Goal: Task Accomplishment & Management: Manage account settings

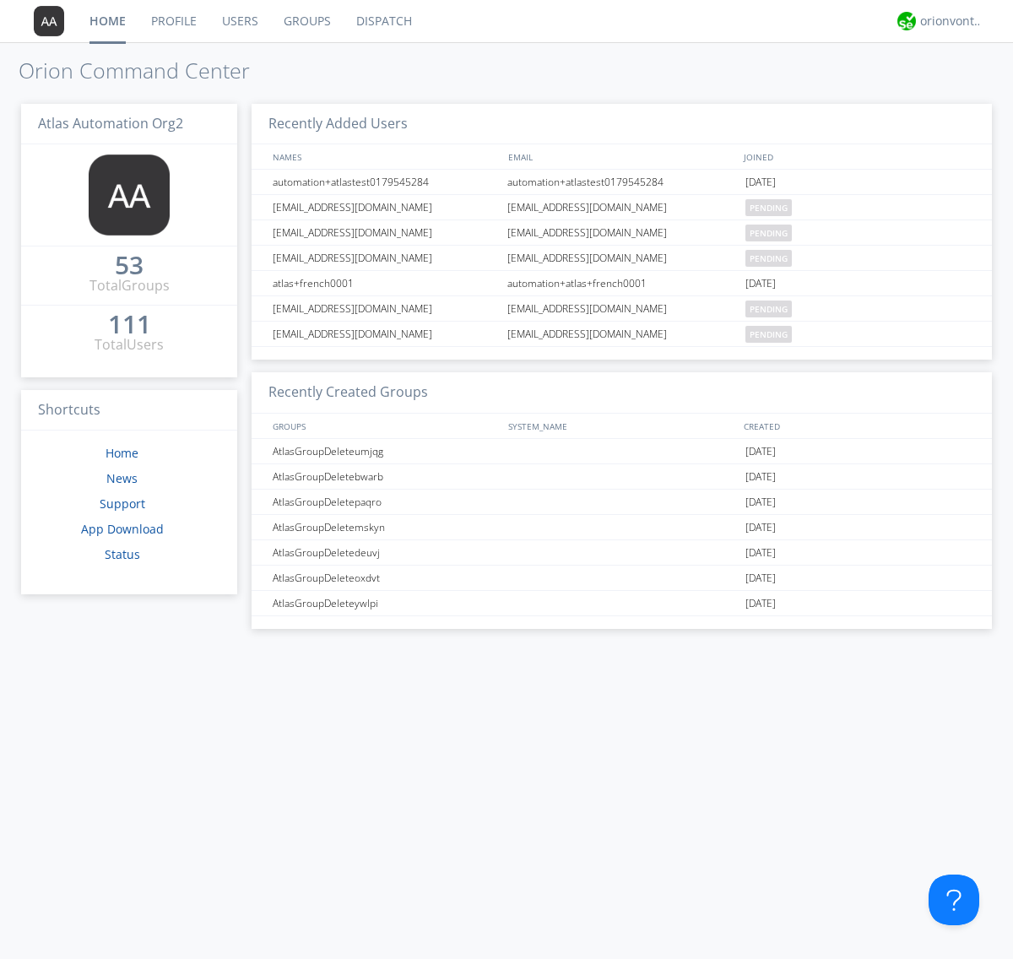
click at [306, 21] on link "Groups" at bounding box center [307, 21] width 73 height 42
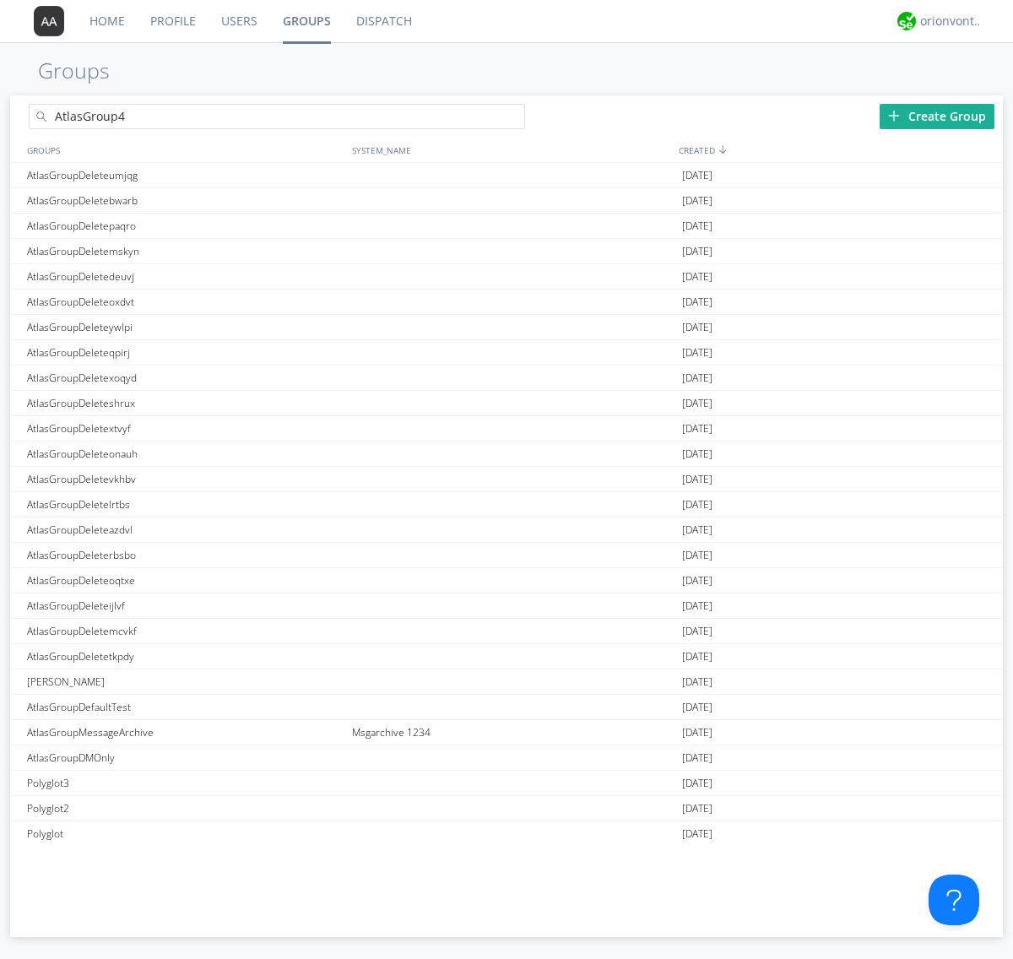
type input "AtlasGroup4"
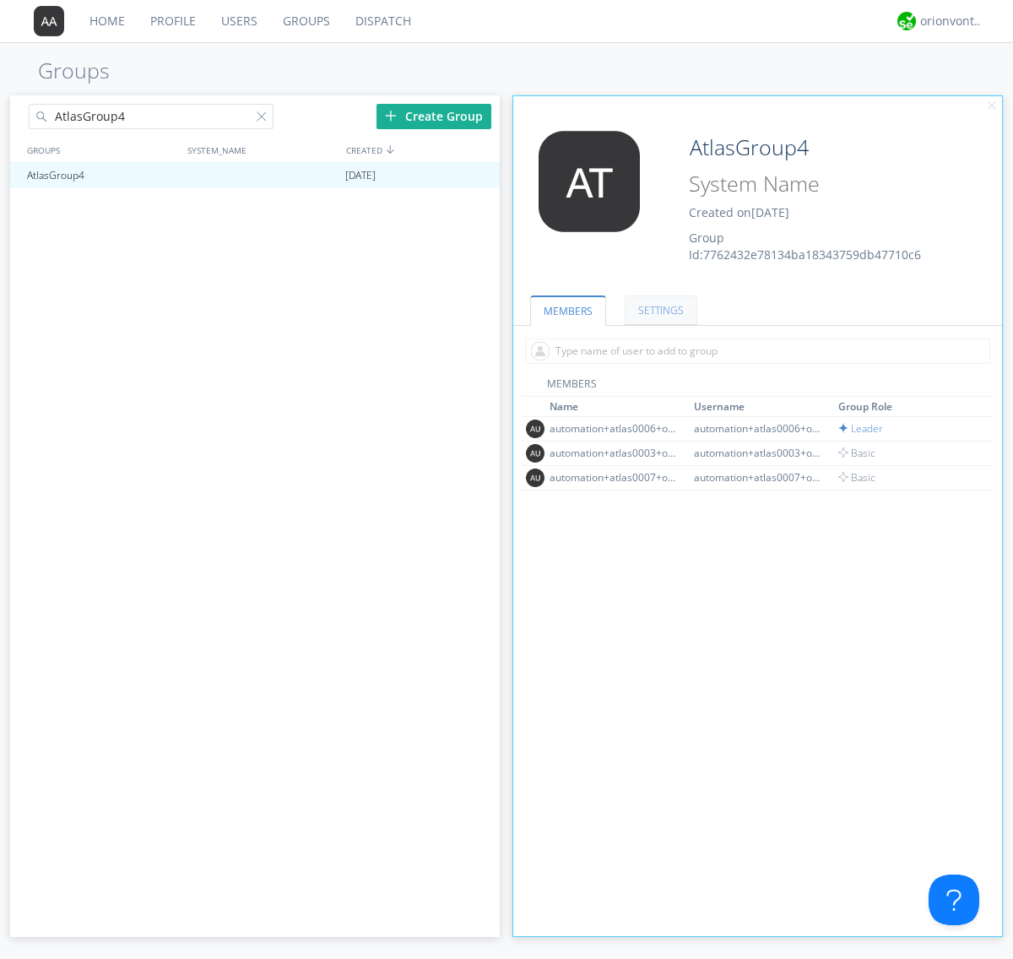
click at [659, 310] on link "SETTINGS" at bounding box center [661, 311] width 73 height 30
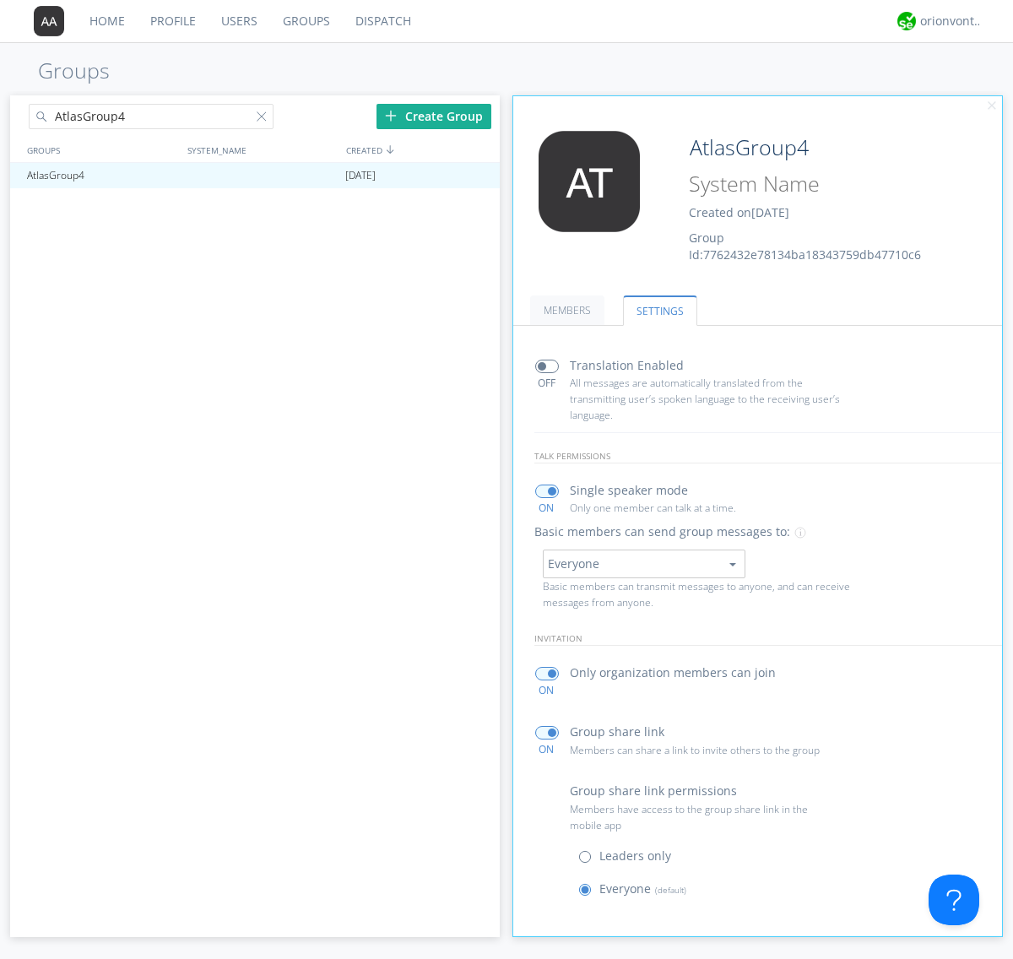
click at [589, 860] on span at bounding box center [588, 860] width 21 height 21
click at [0, 0] on input "radio" at bounding box center [0, 0] width 0 height 0
click at [589, 893] on span at bounding box center [588, 893] width 21 height 21
click at [0, 0] on input "radio" at bounding box center [0, 0] width 0 height 0
click at [947, 21] on div "orionvontas+atlas+automation+org2" at bounding box center [951, 21] width 63 height 17
